Goal: Information Seeking & Learning: Understand process/instructions

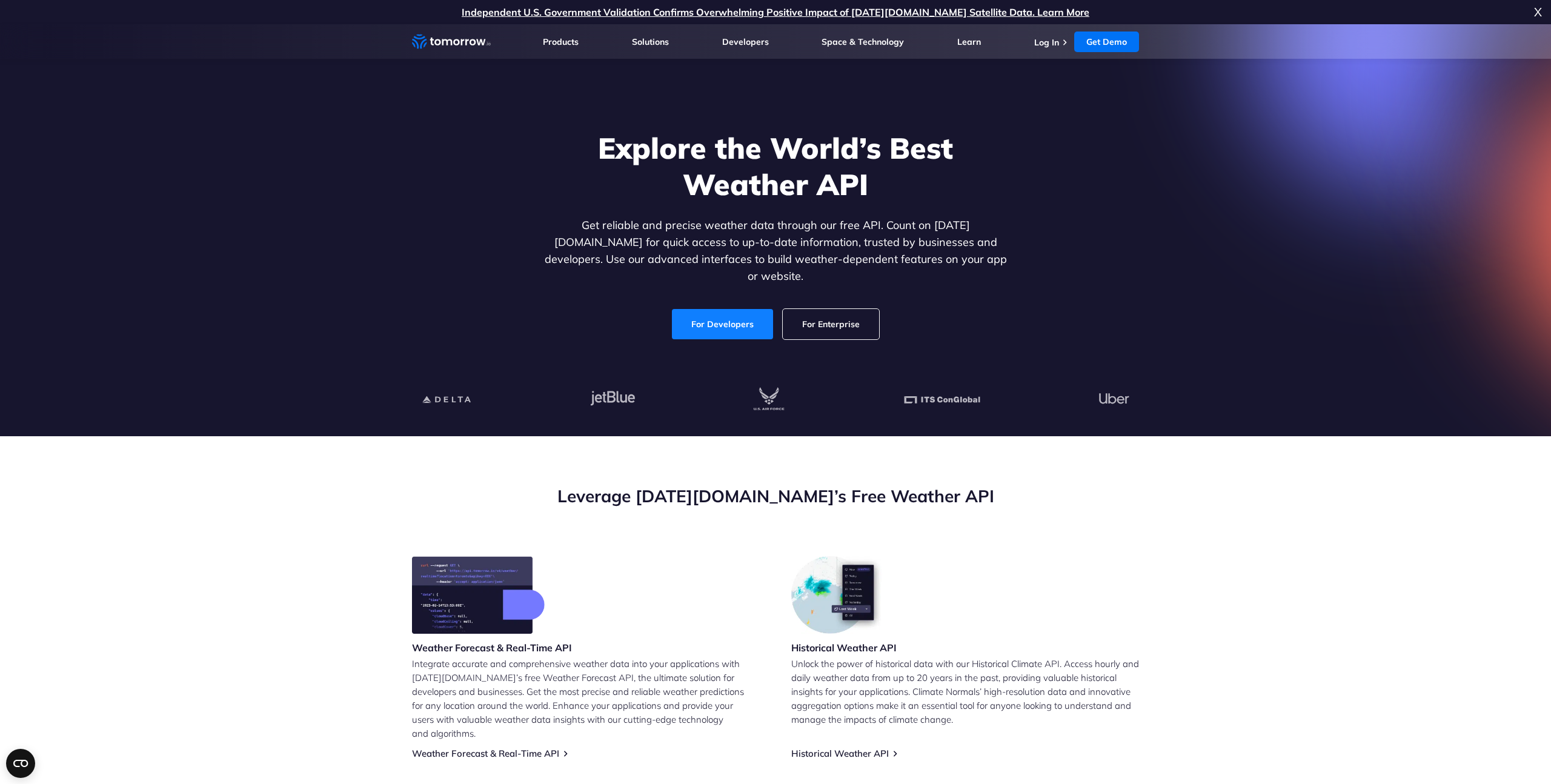
click at [739, 313] on link "For Developers" at bounding box center [722, 324] width 101 height 31
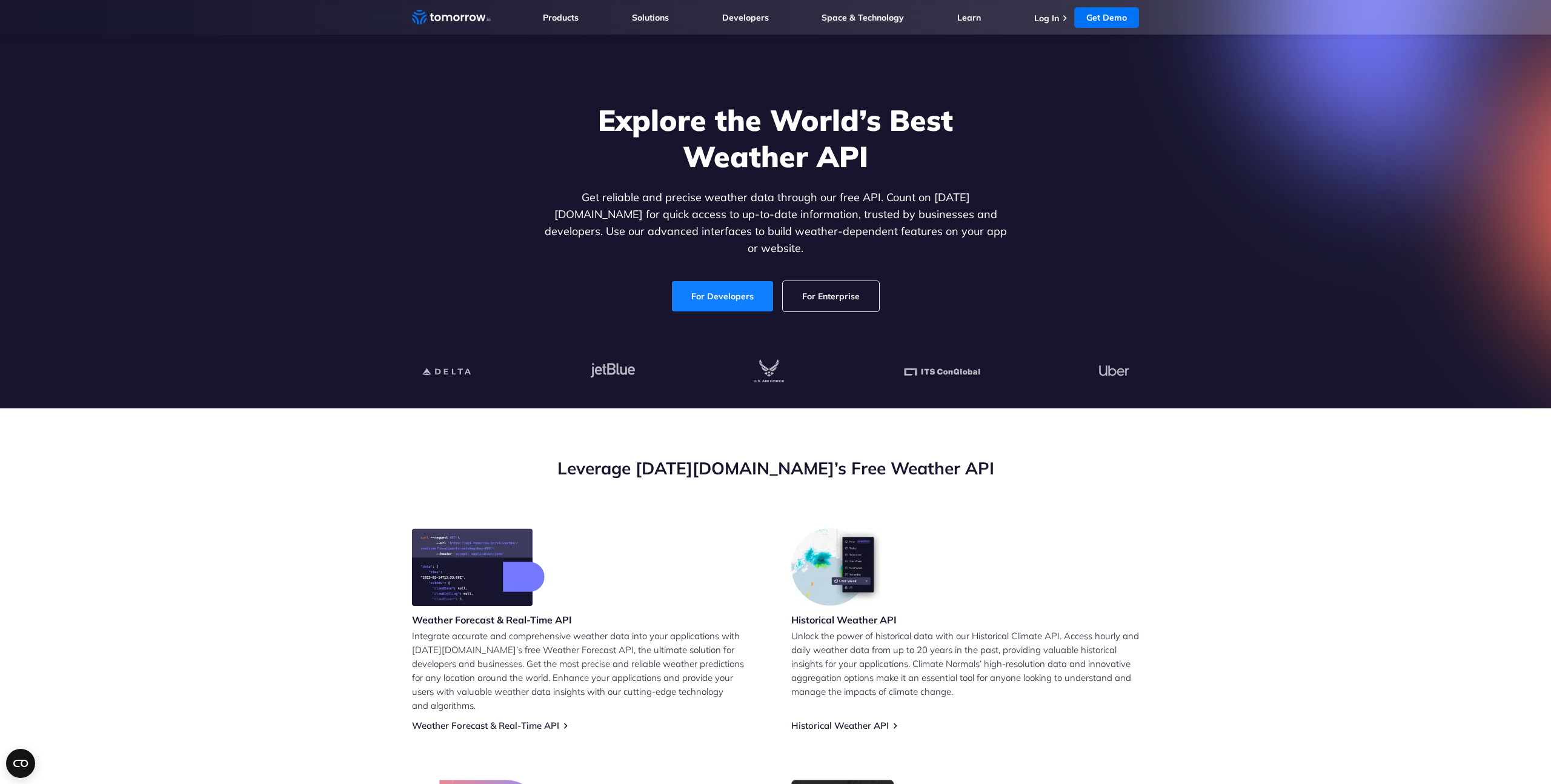
scroll to position [36, 0]
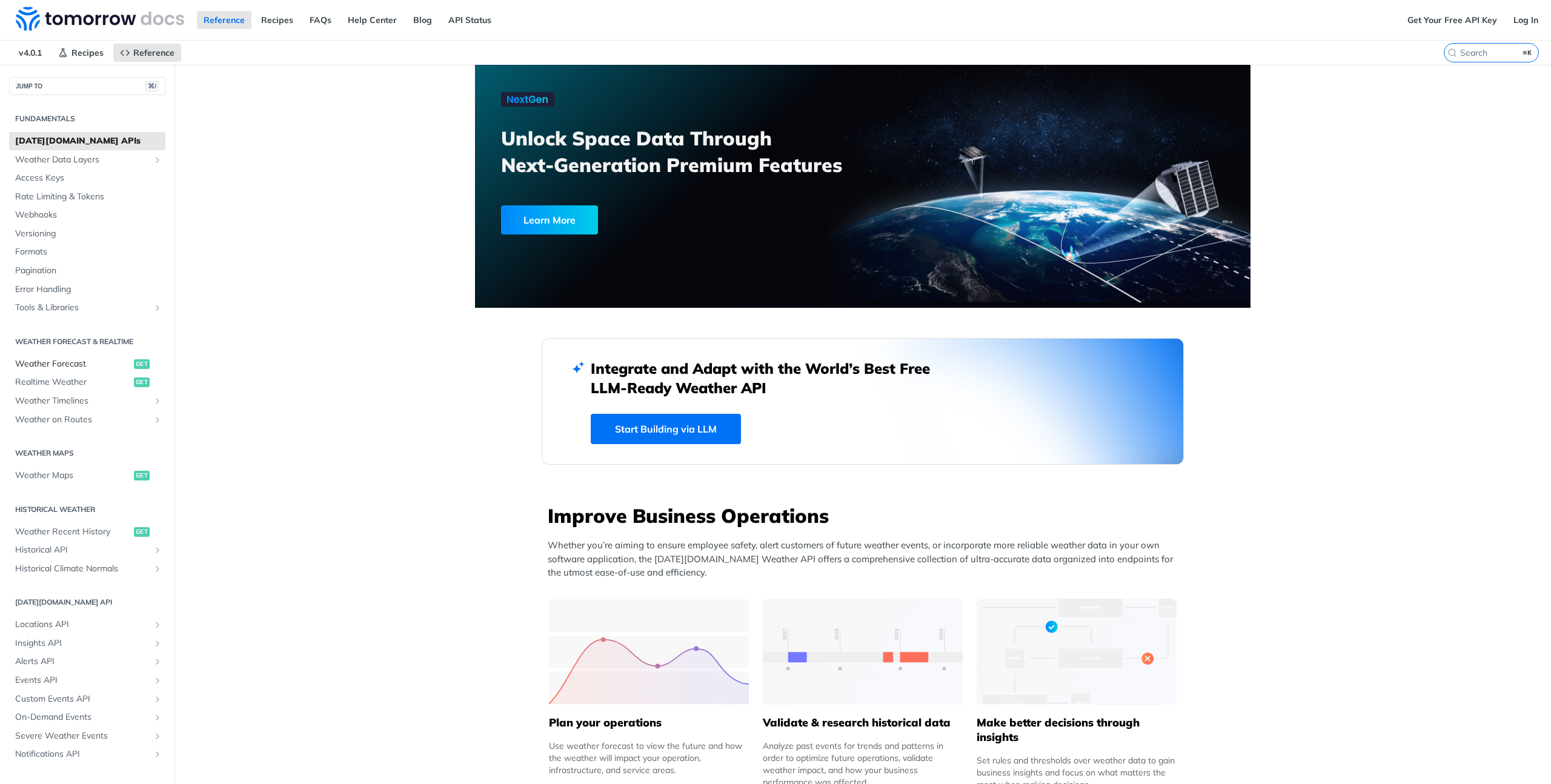
click at [71, 363] on span "Weather Forecast" at bounding box center [73, 364] width 116 height 12
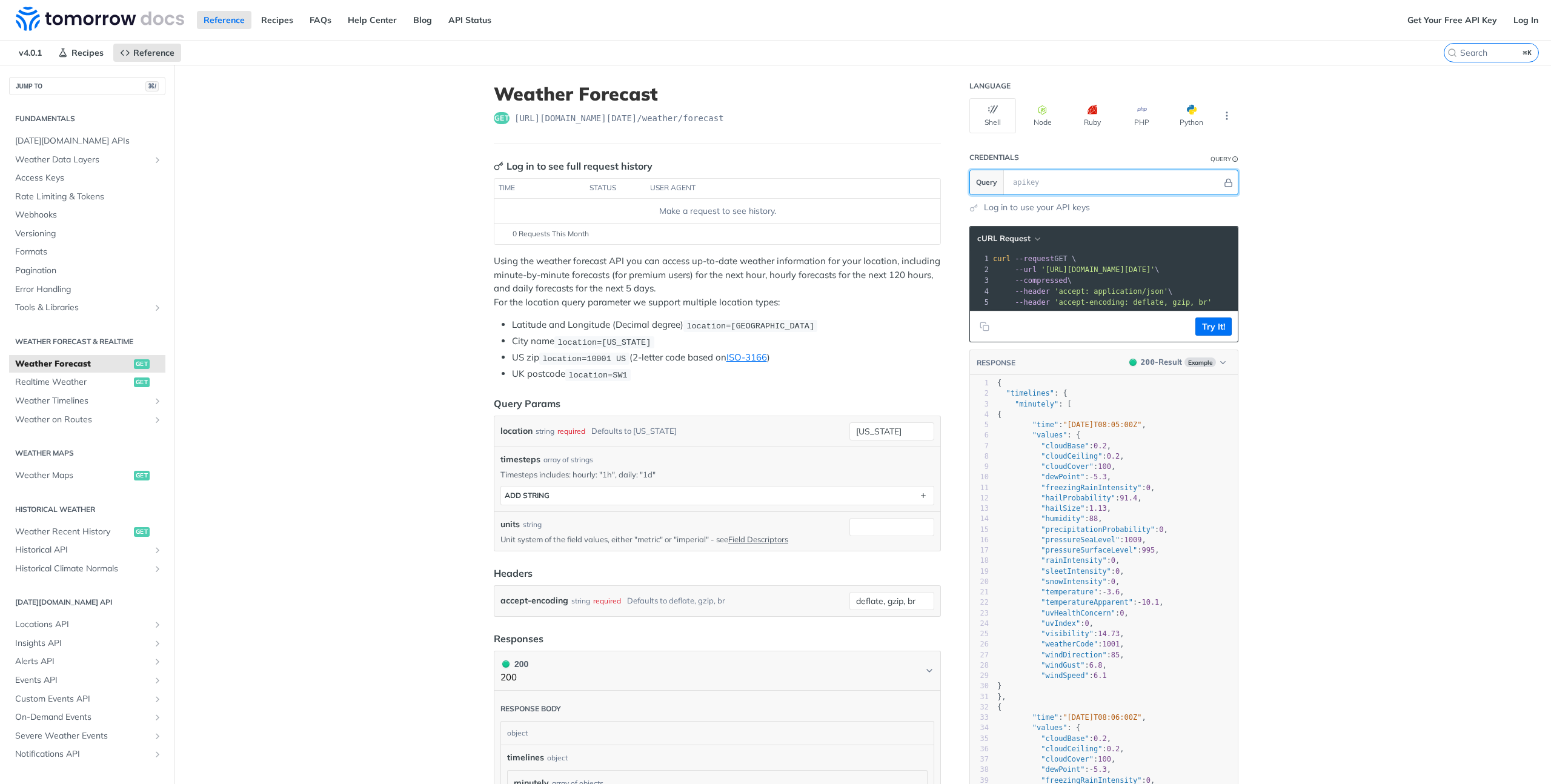
click at [1051, 185] on input "text" at bounding box center [1114, 182] width 215 height 25
click at [1203, 324] on button "Try It!" at bounding box center [1213, 326] width 36 height 18
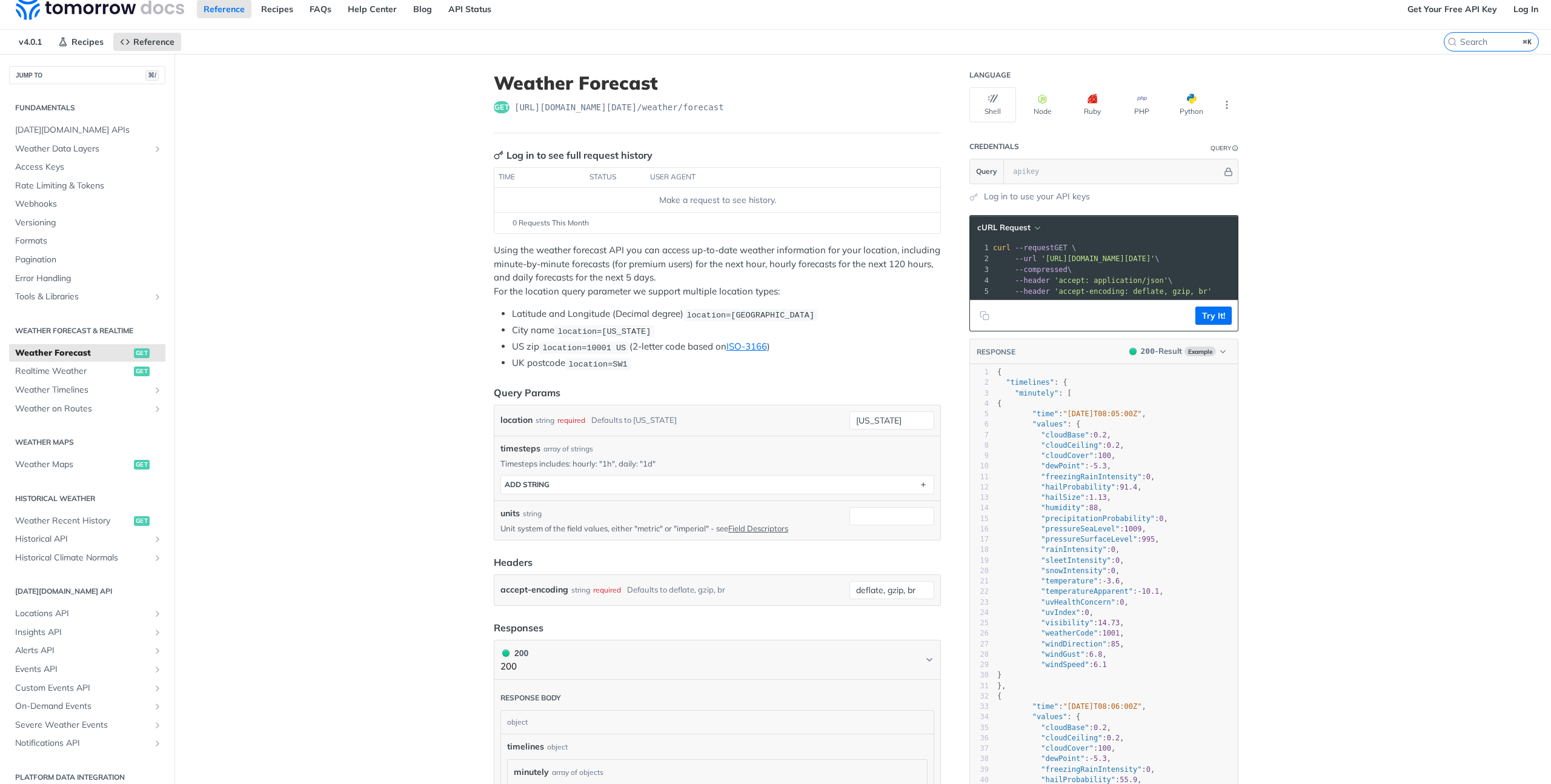
click at [655, 317] on li "Latitude and Longitude (Decimal degree) location=[GEOGRAPHIC_DATA]" at bounding box center [726, 314] width 429 height 14
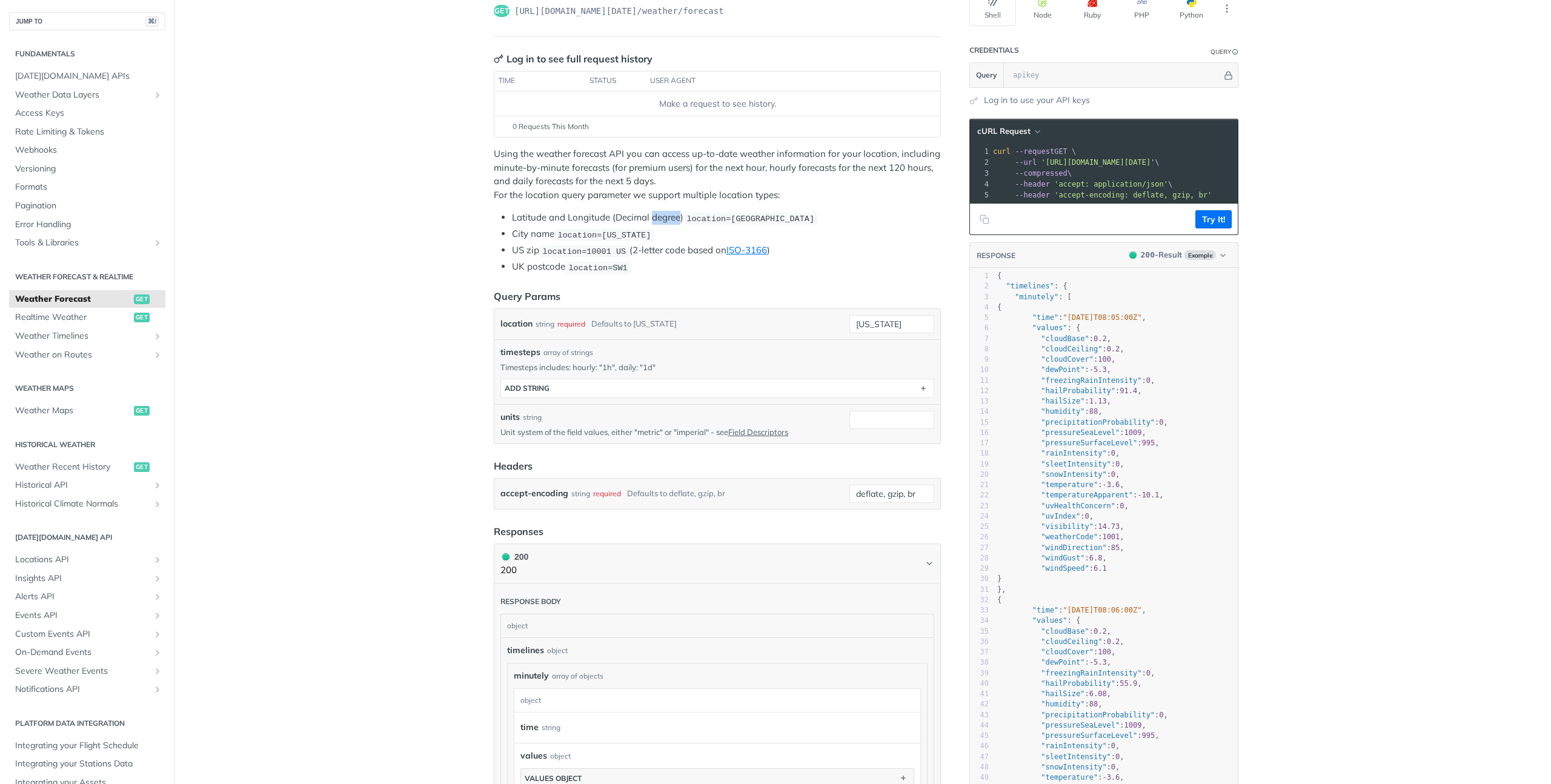
scroll to position [0, 0]
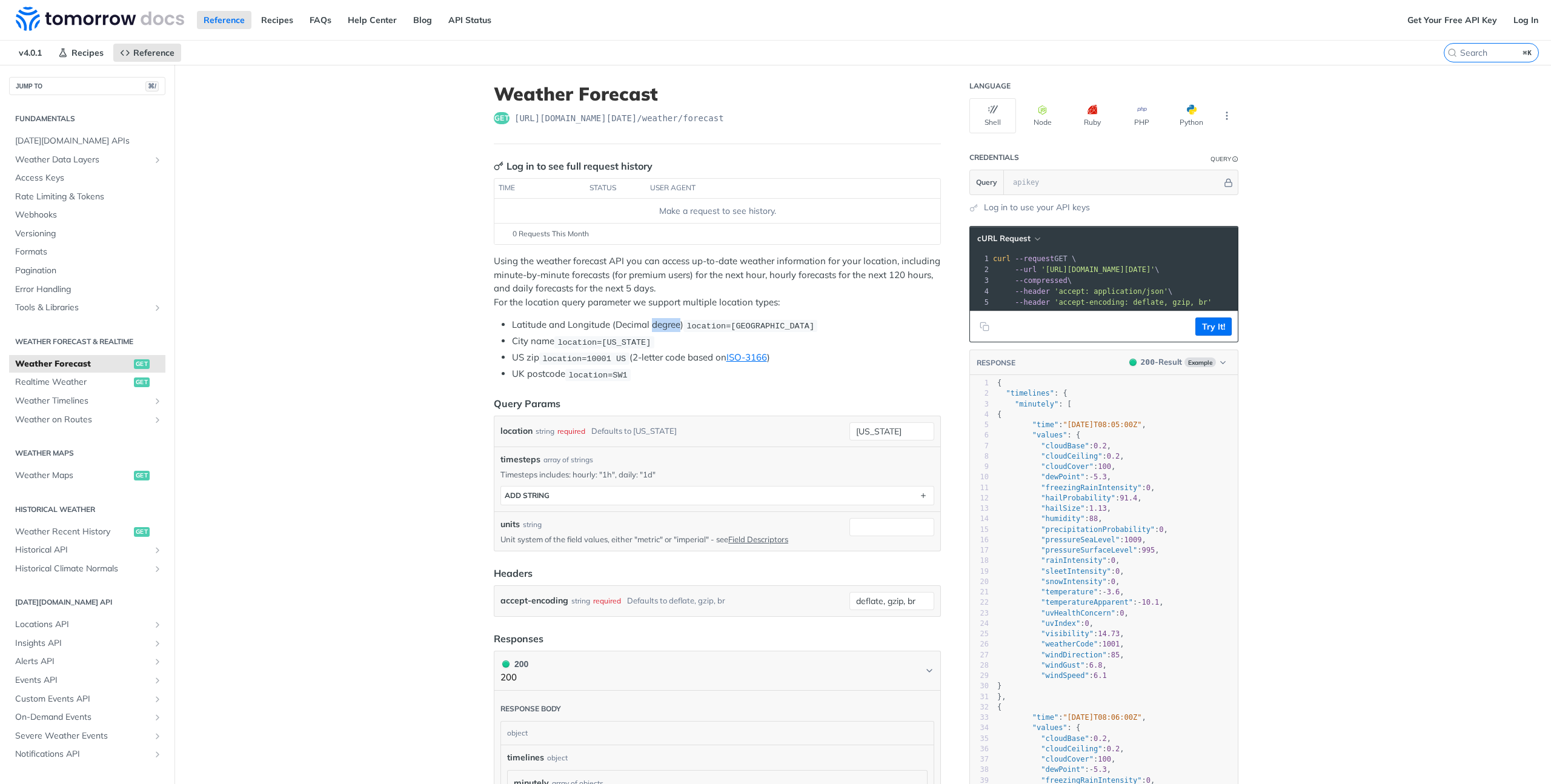
click at [111, 363] on span "Weather Forecast" at bounding box center [73, 364] width 116 height 12
